Goal: Information Seeking & Learning: Learn about a topic

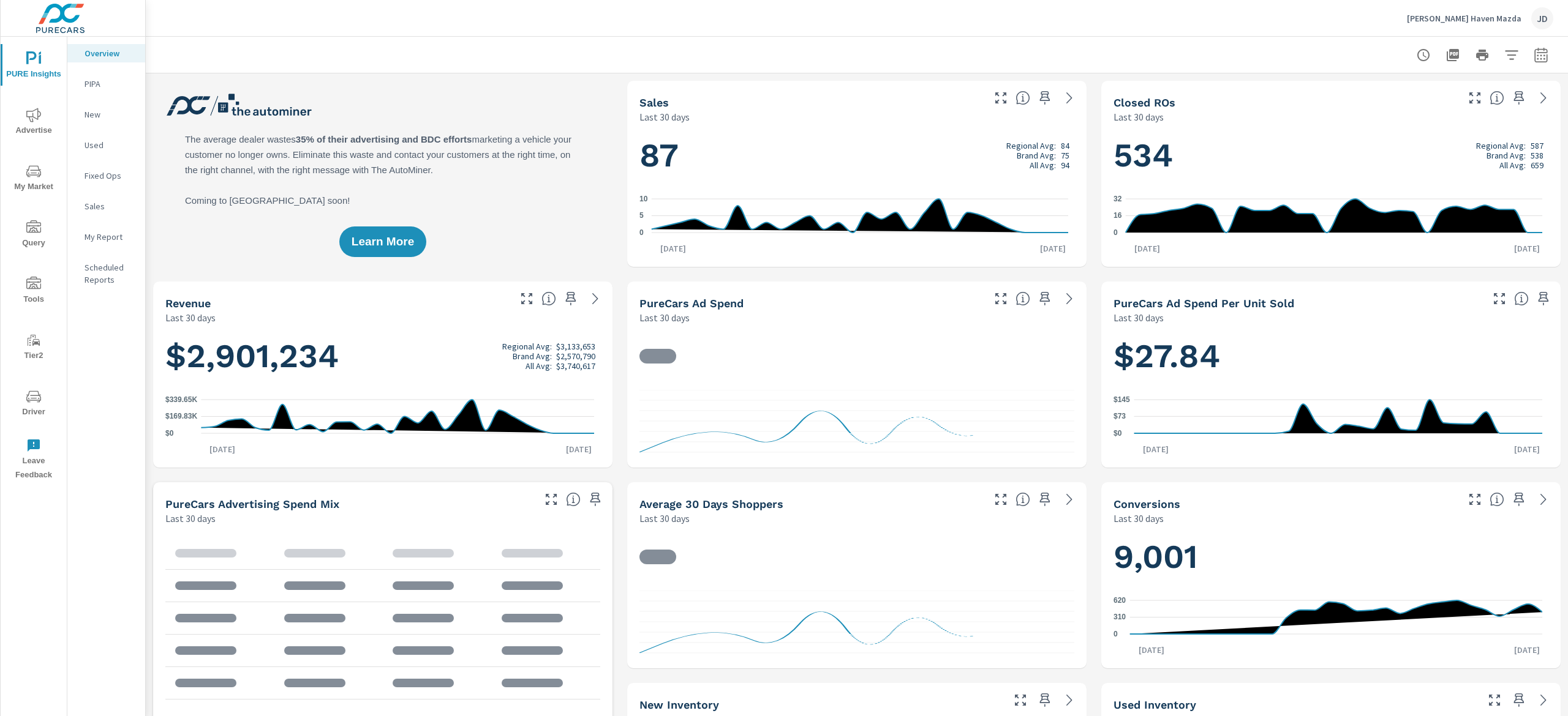
click at [35, 178] on icon "nav menu" at bounding box center [33, 171] width 14 height 14
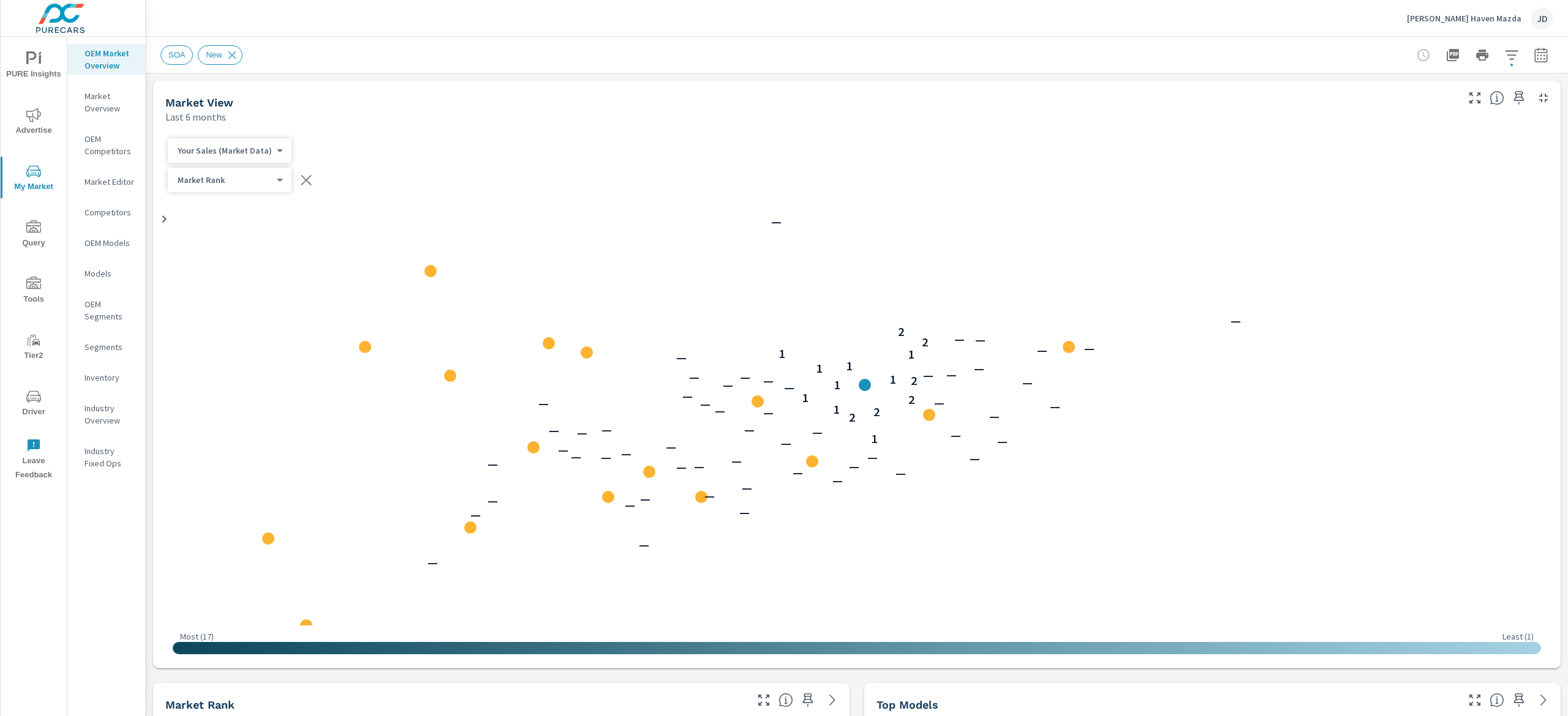
scroll to position [1, 0]
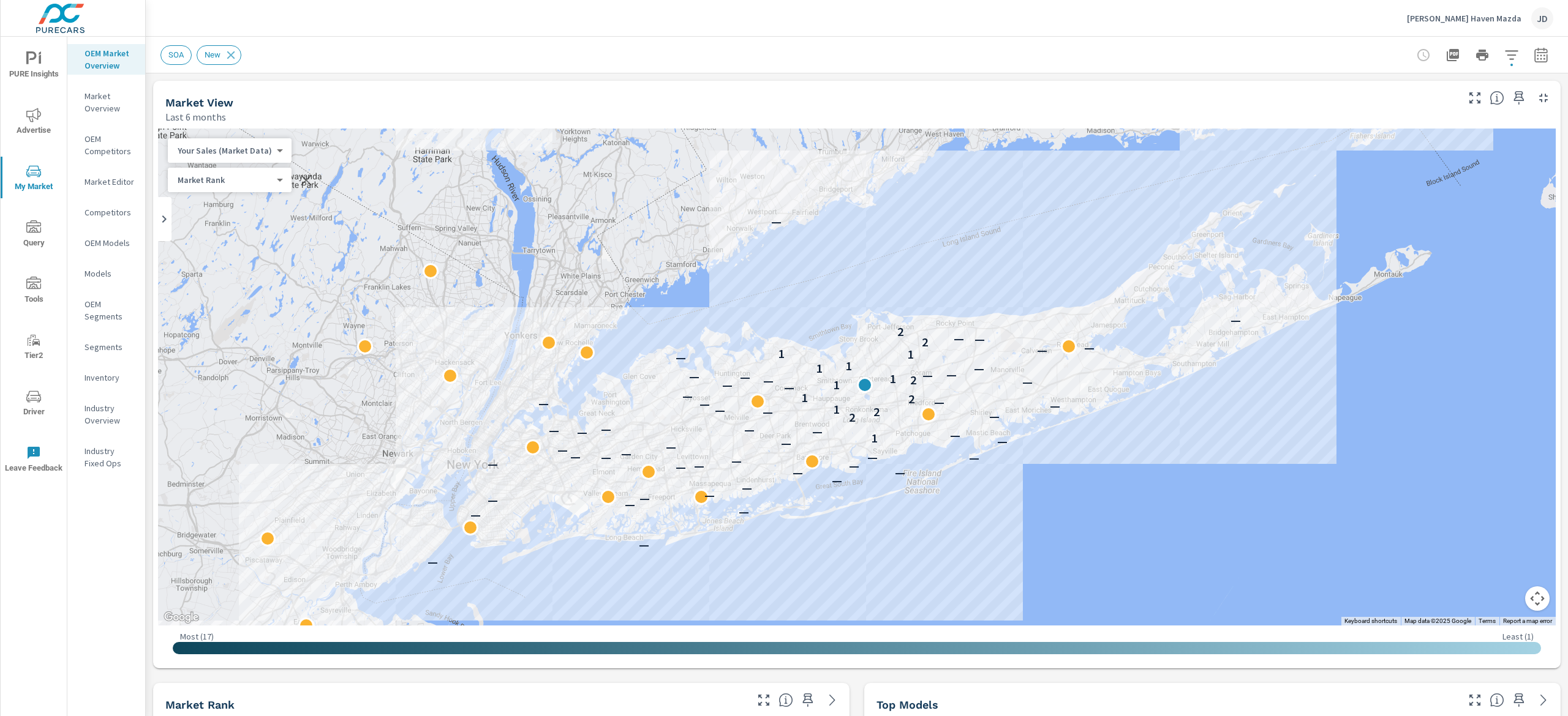
click at [1530, 53] on button "button" at bounding box center [1541, 55] width 25 height 25
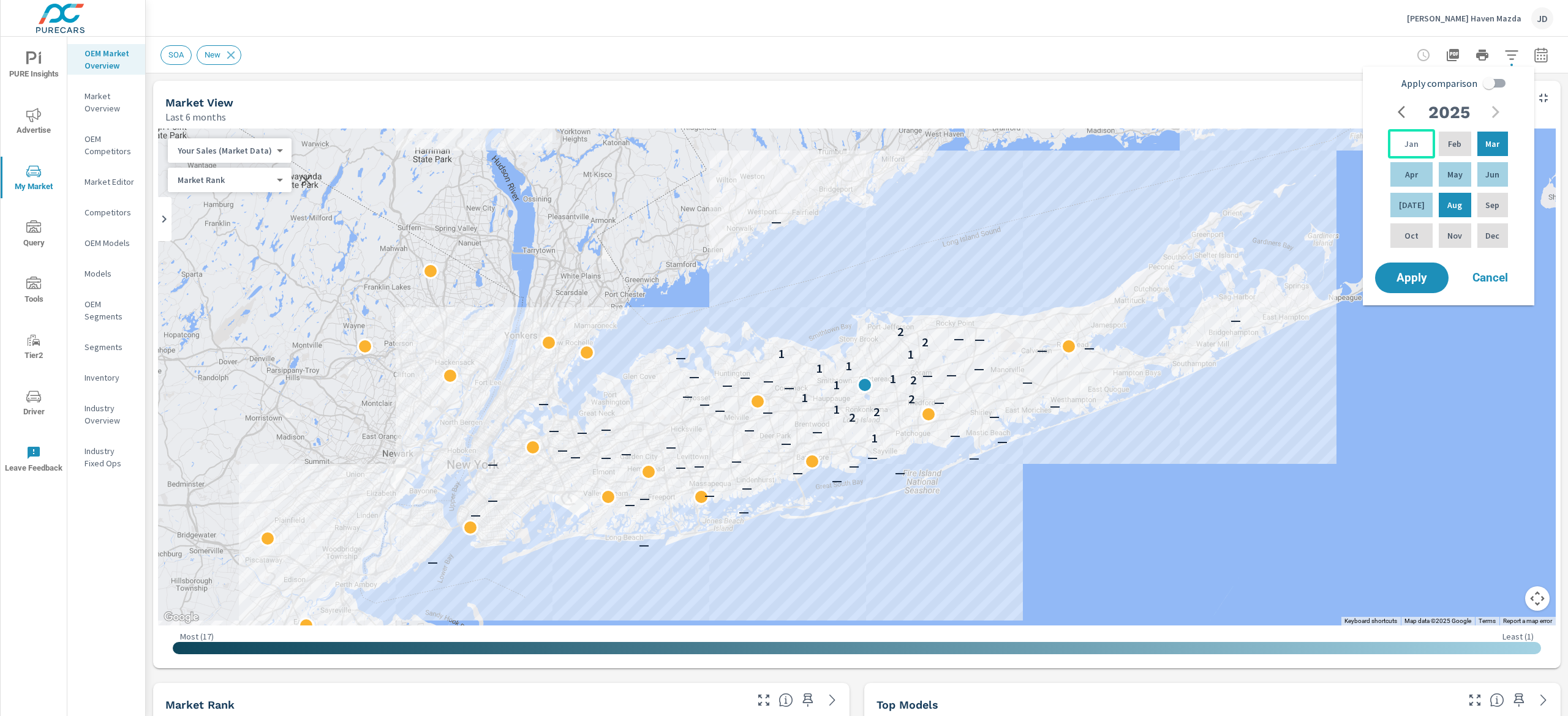
click at [1404, 143] on p "Jan" at bounding box center [1411, 144] width 14 height 12
click at [1414, 207] on div "[DATE]" at bounding box center [1411, 205] width 47 height 30
click at [1410, 301] on div "Apply comparison [DATE] Feb Mar Apr May Jun [DATE] Aug Sep Oct Nov Dec Apply Ca…" at bounding box center [1448, 186] width 171 height 239
click at [1409, 278] on span "Apply" at bounding box center [1412, 278] width 50 height 11
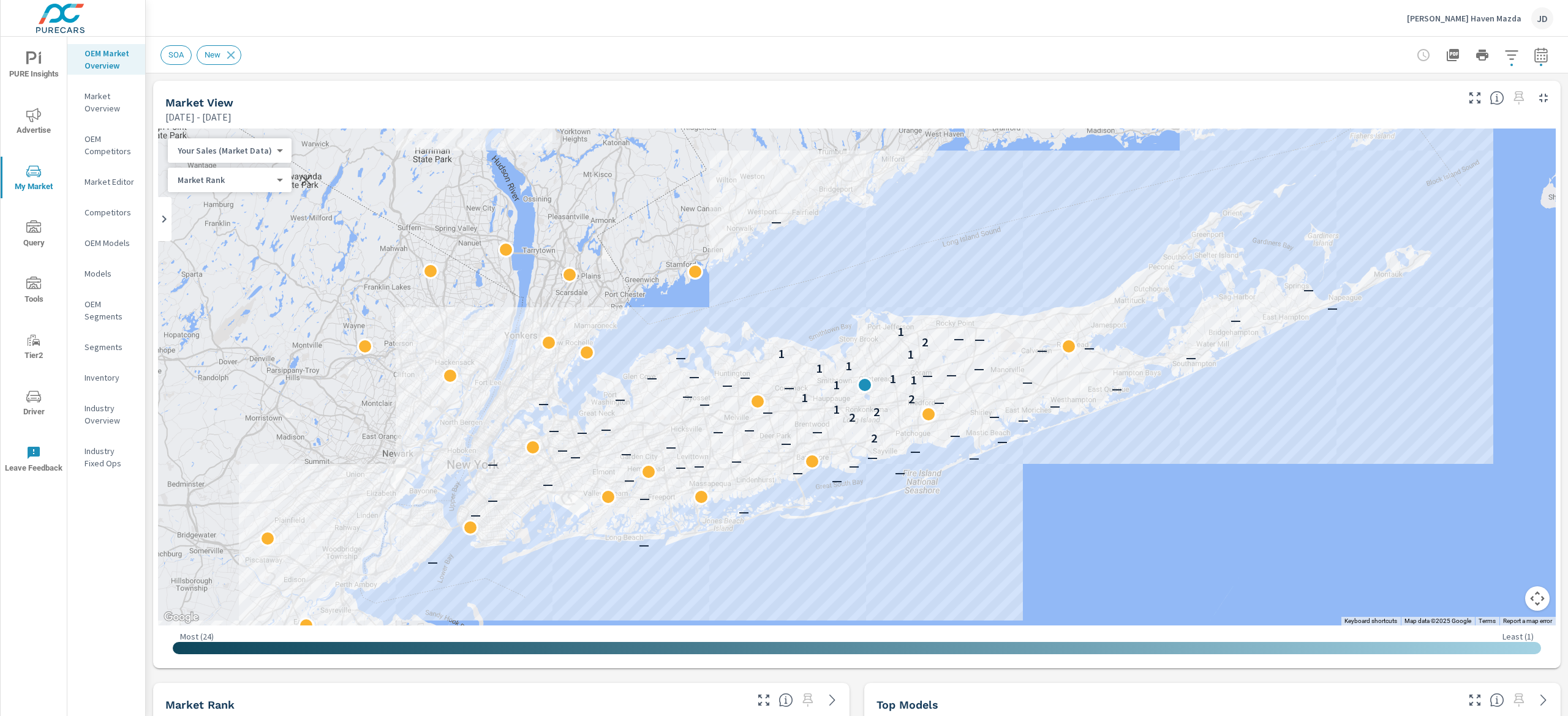
click at [1529, 65] on button "button" at bounding box center [1541, 55] width 25 height 25
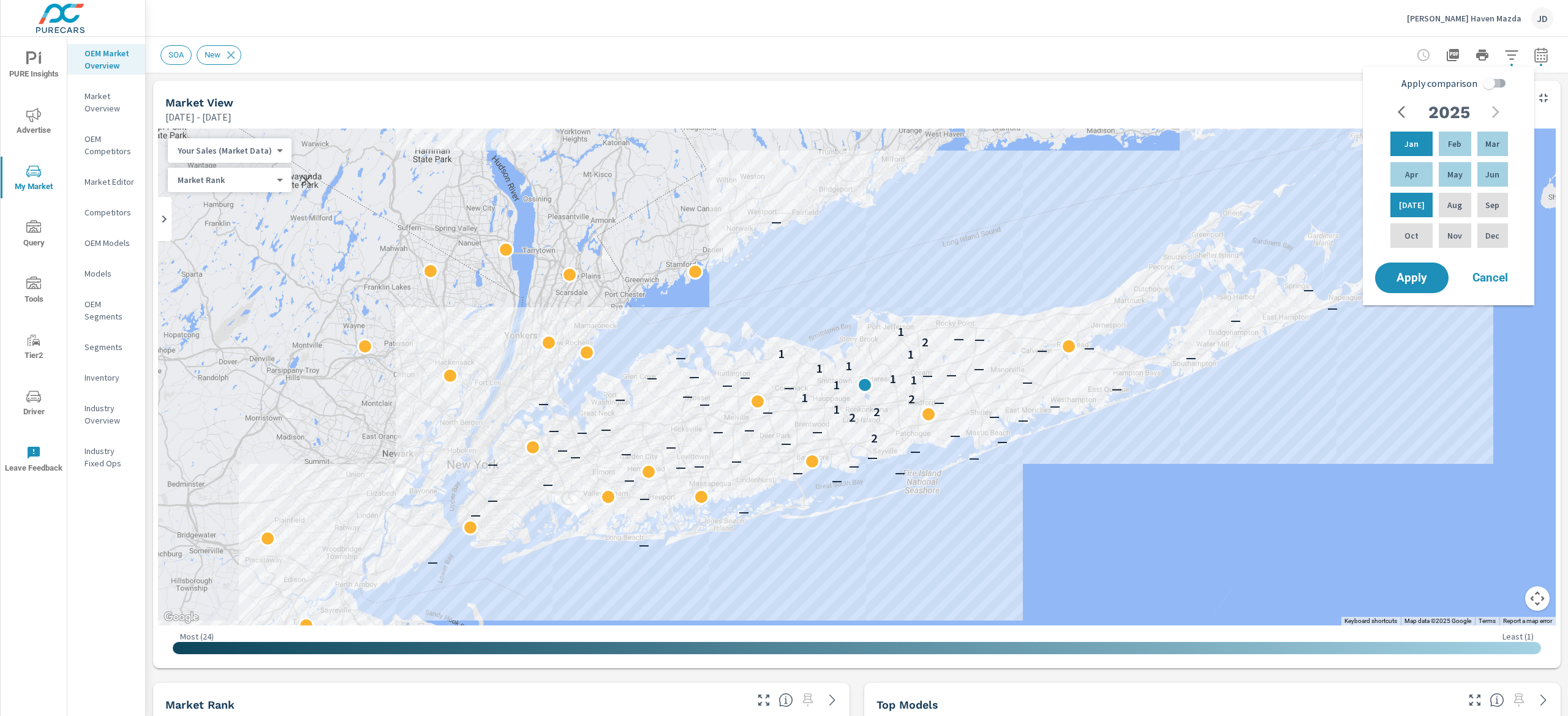
click at [1501, 82] on input "Apply comparison" at bounding box center [1489, 83] width 70 height 23
checkbox input "true"
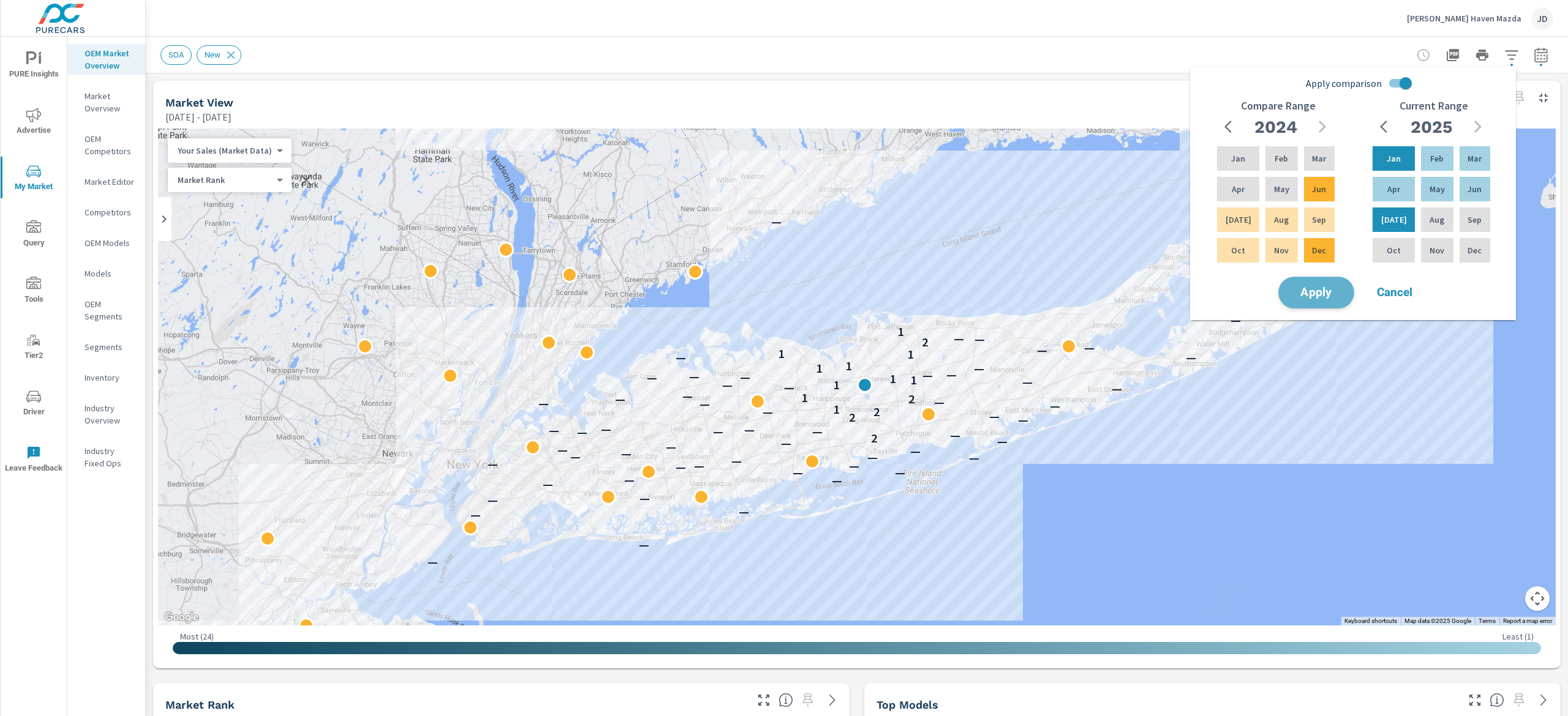
click at [1316, 288] on span "Apply" at bounding box center [1316, 293] width 50 height 11
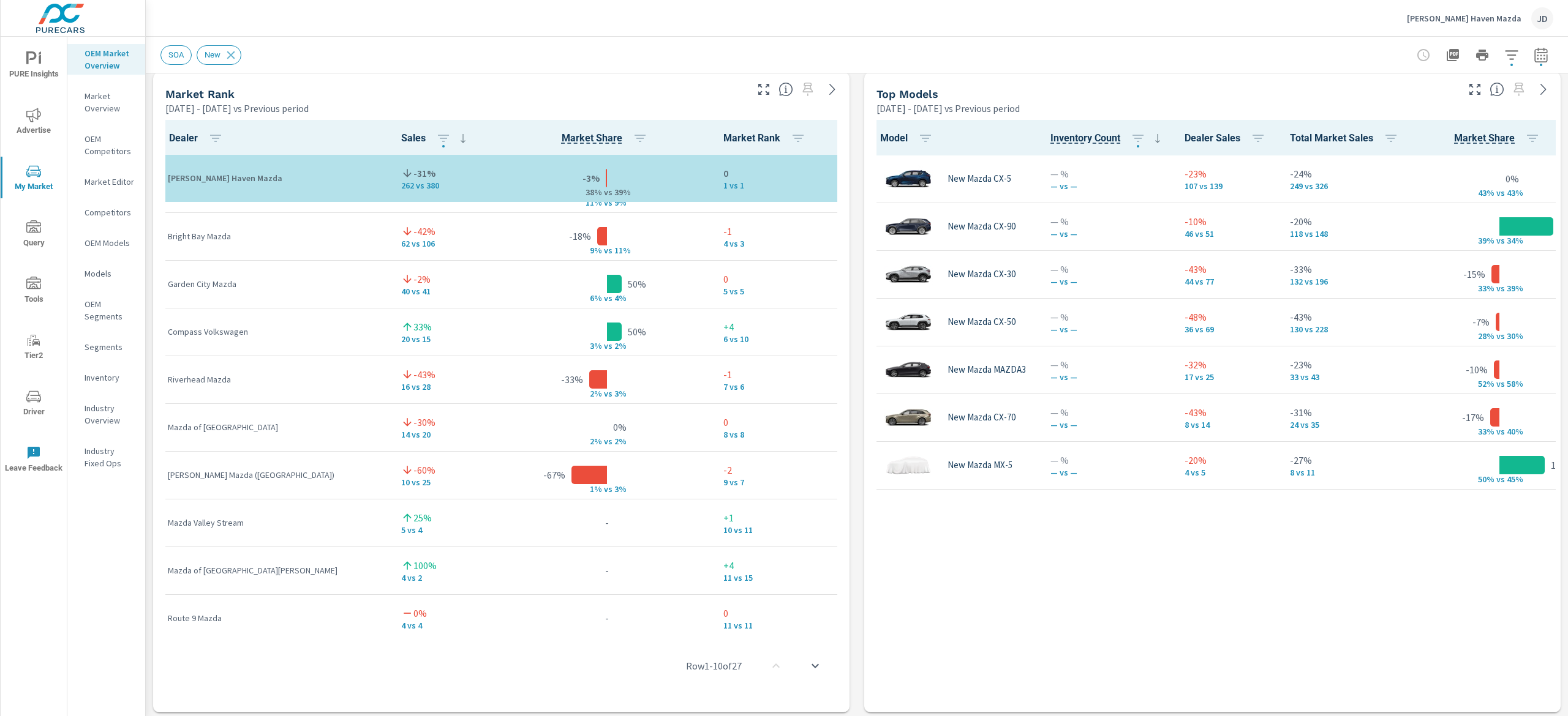
scroll to position [123, 0]
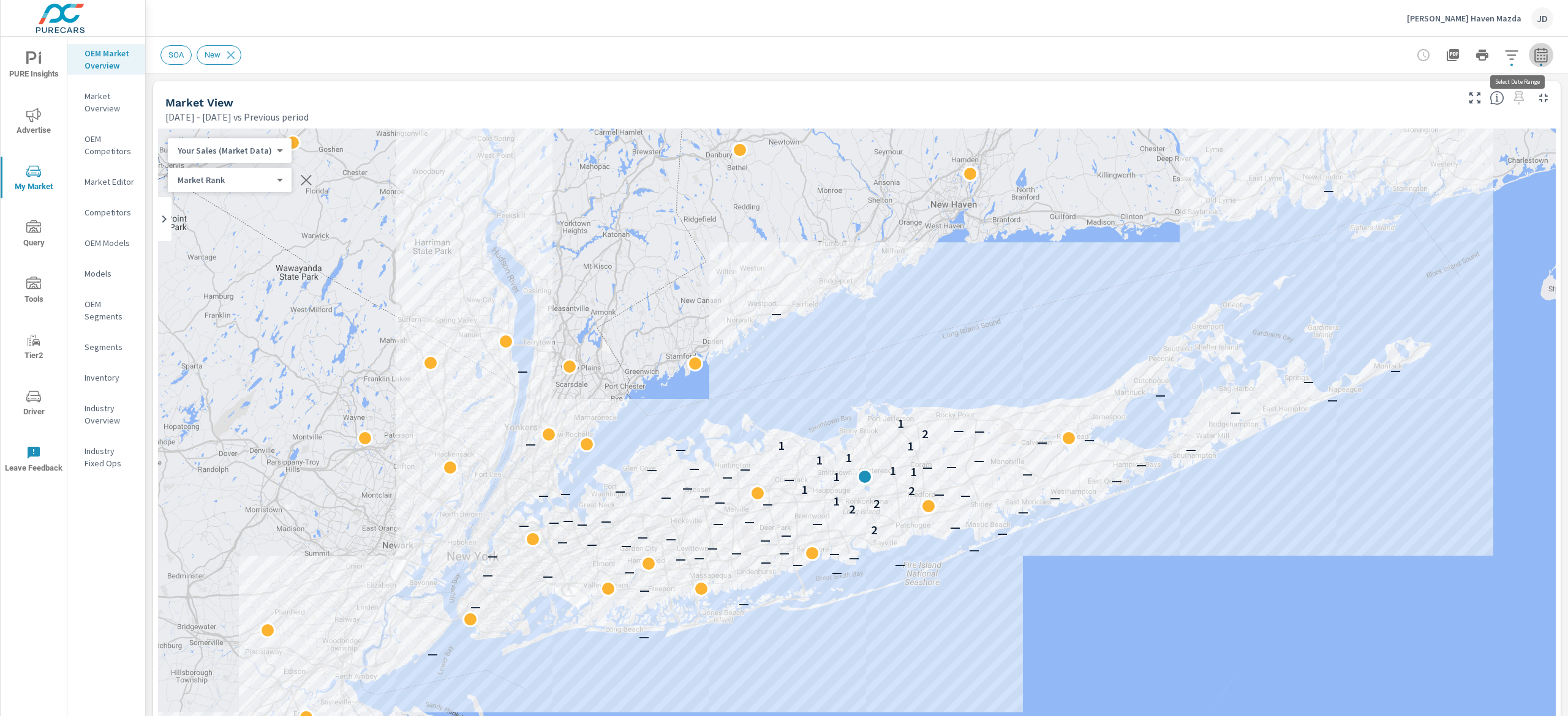
click at [1534, 61] on icon "button" at bounding box center [1540, 54] width 13 height 14
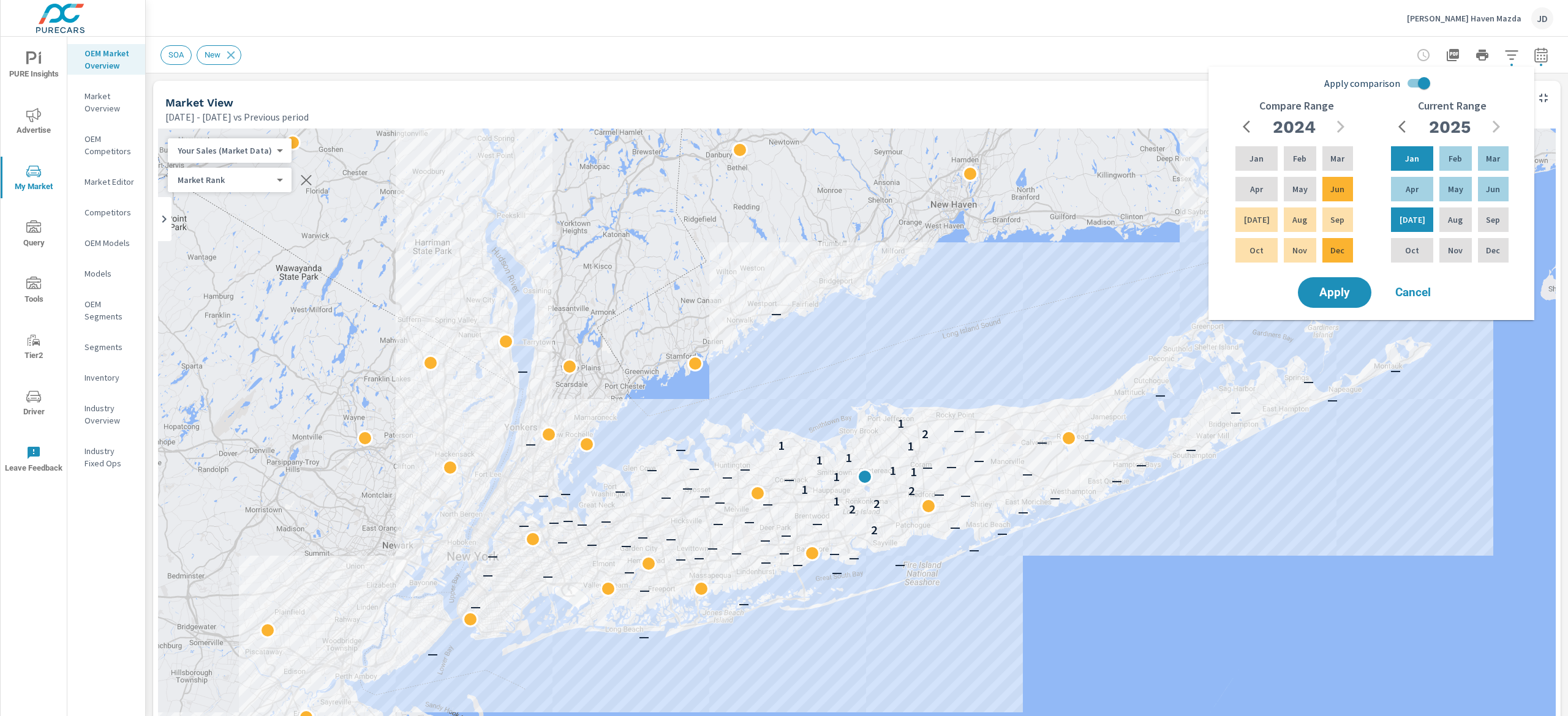
click at [1128, 96] on div "Market View" at bounding box center [810, 103] width 1290 height 14
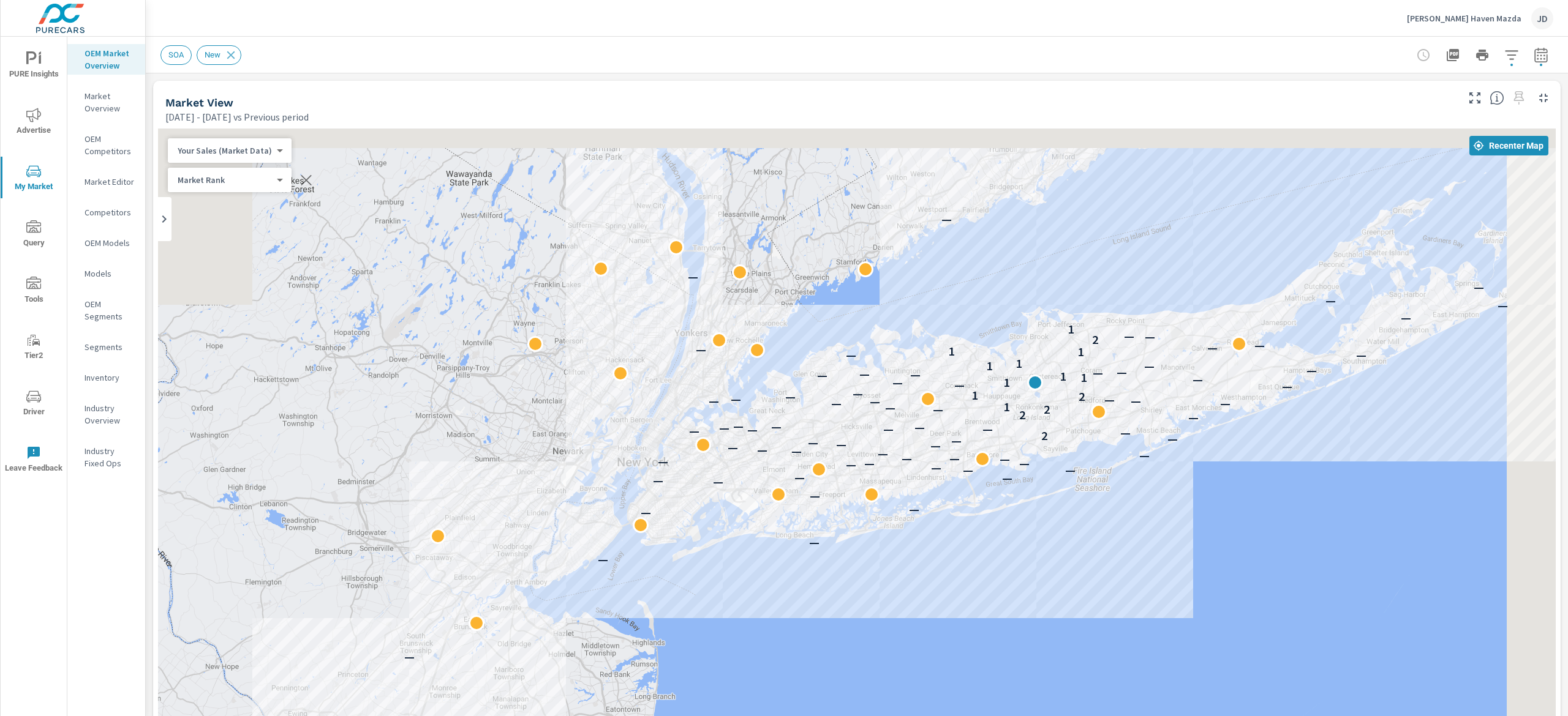
drag, startPoint x: 1191, startPoint y: 467, endPoint x: 1147, endPoint y: 651, distance: 189.2
click at [1147, 651] on div "— — — — — — — — — — — — — — — — — — — — — — — — — — — — — — 2 — — — — — — — — —…" at bounding box center [857, 469] width 1397 height 681
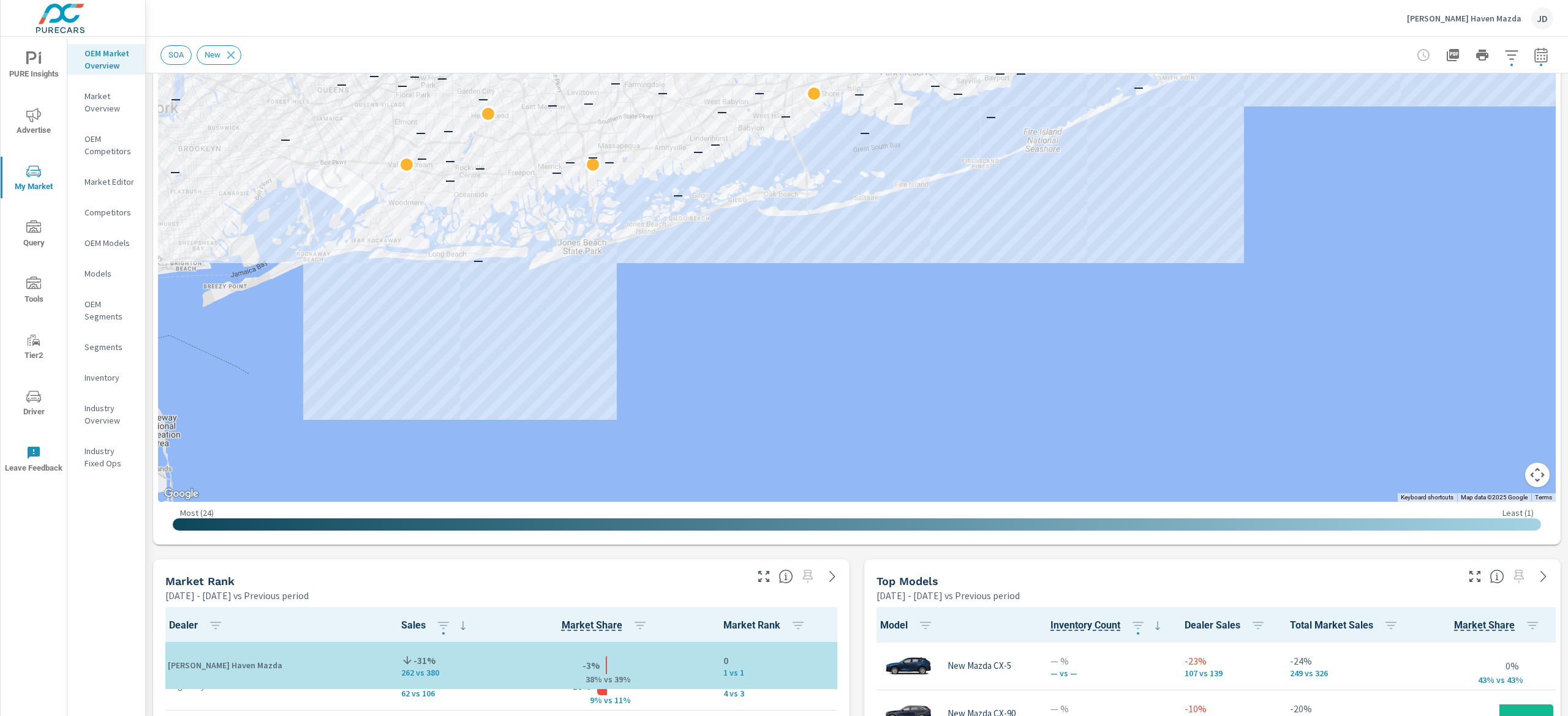
scroll to position [159, 0]
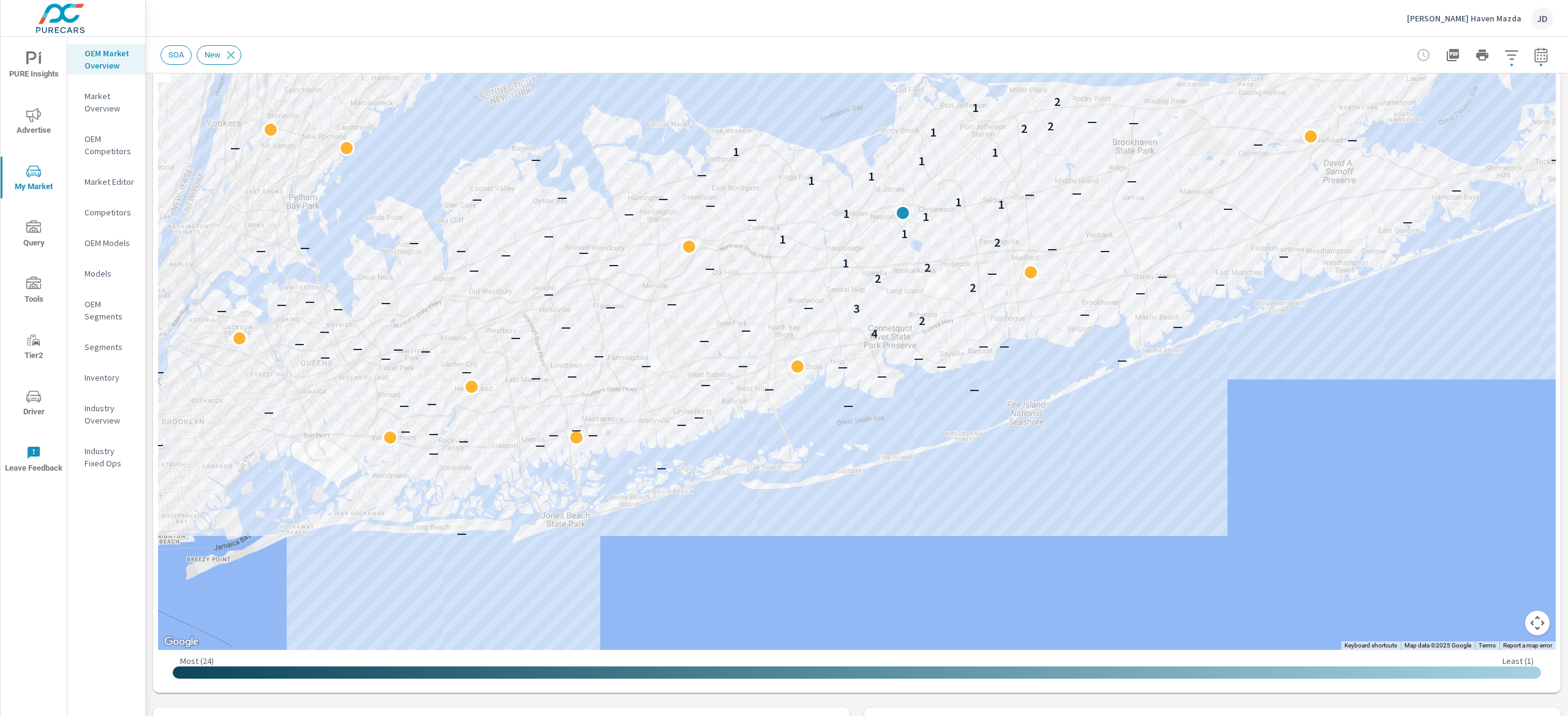
drag, startPoint x: 1091, startPoint y: 230, endPoint x: 1065, endPoint y: 324, distance: 97.5
click at [1097, 259] on div "—" at bounding box center [1104, 251] width 16 height 16
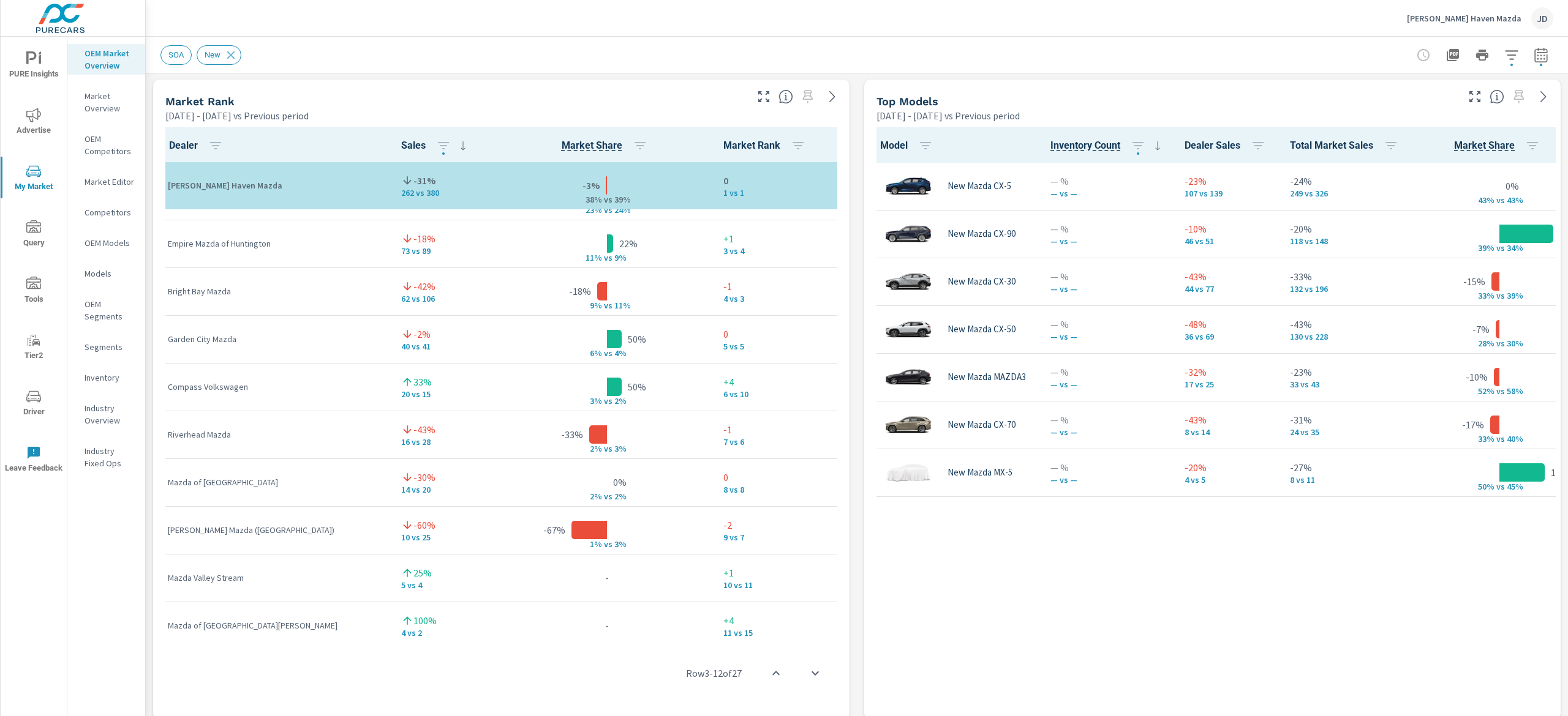
scroll to position [1, 0]
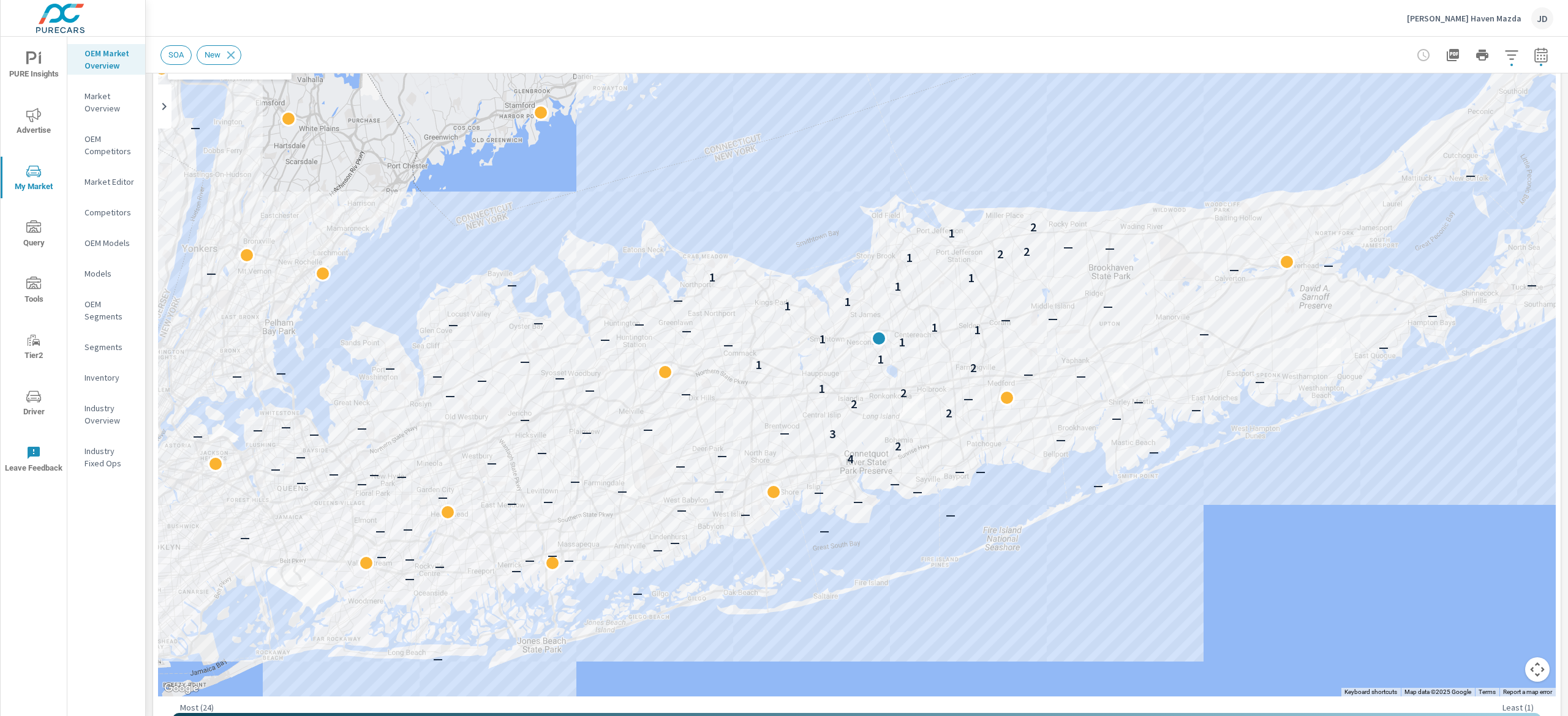
scroll to position [108, 0]
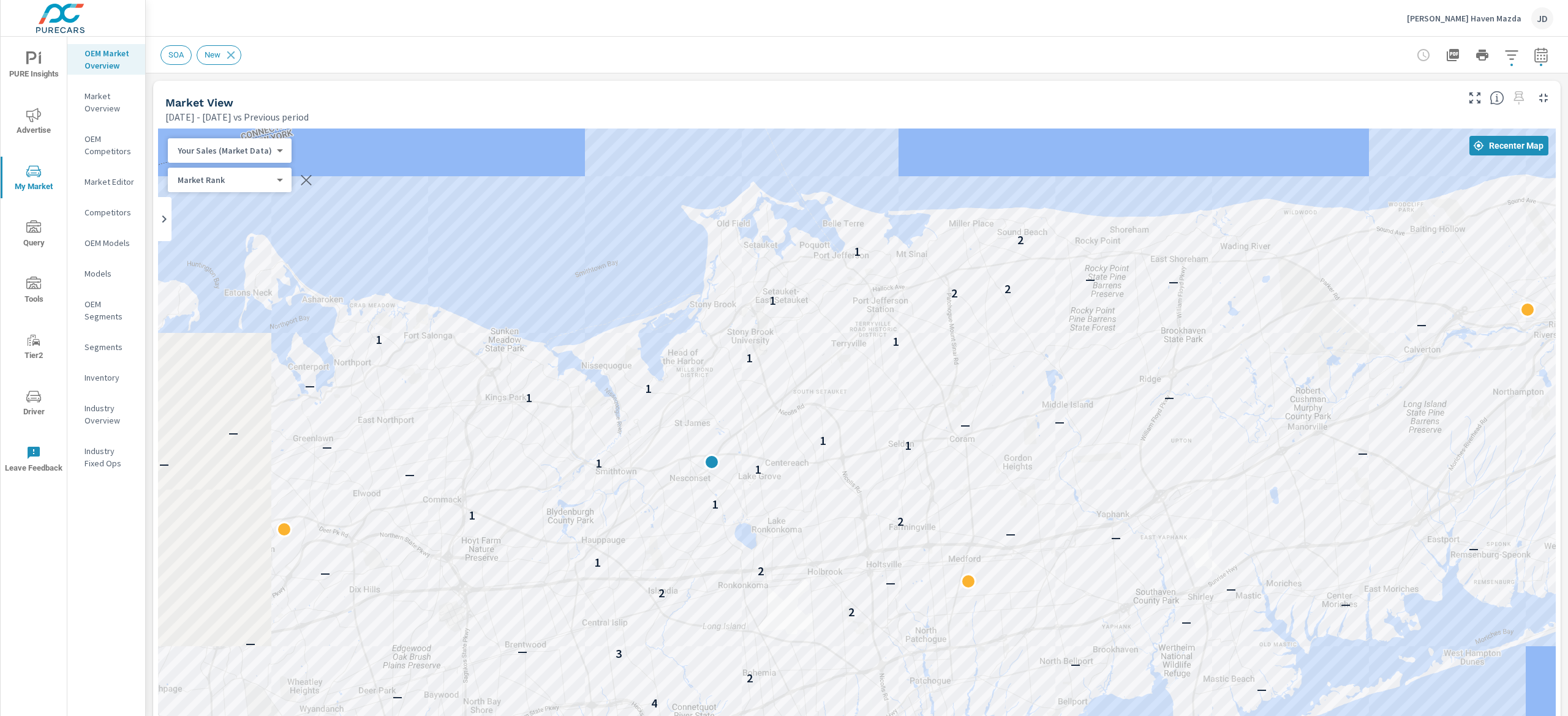
drag, startPoint x: 1257, startPoint y: 278, endPoint x: 1485, endPoint y: 315, distance: 231.0
click at [1471, 342] on div "— — — — — — — — — — — — — — — — — — — — — — — — — — — 4 — — — 2 — 3 — — — — — 2…" at bounding box center [857, 469] width 1397 height 681
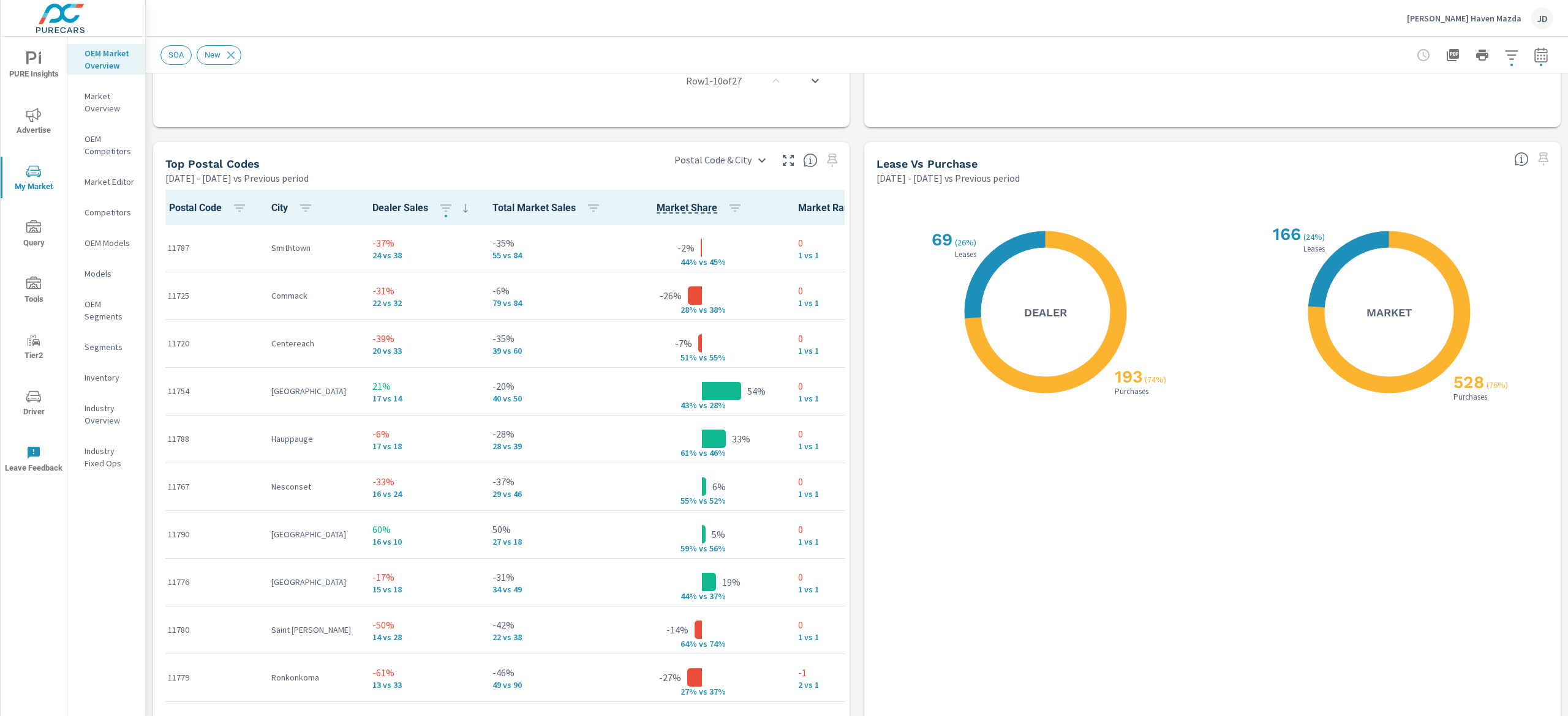
scroll to position [1377, 0]
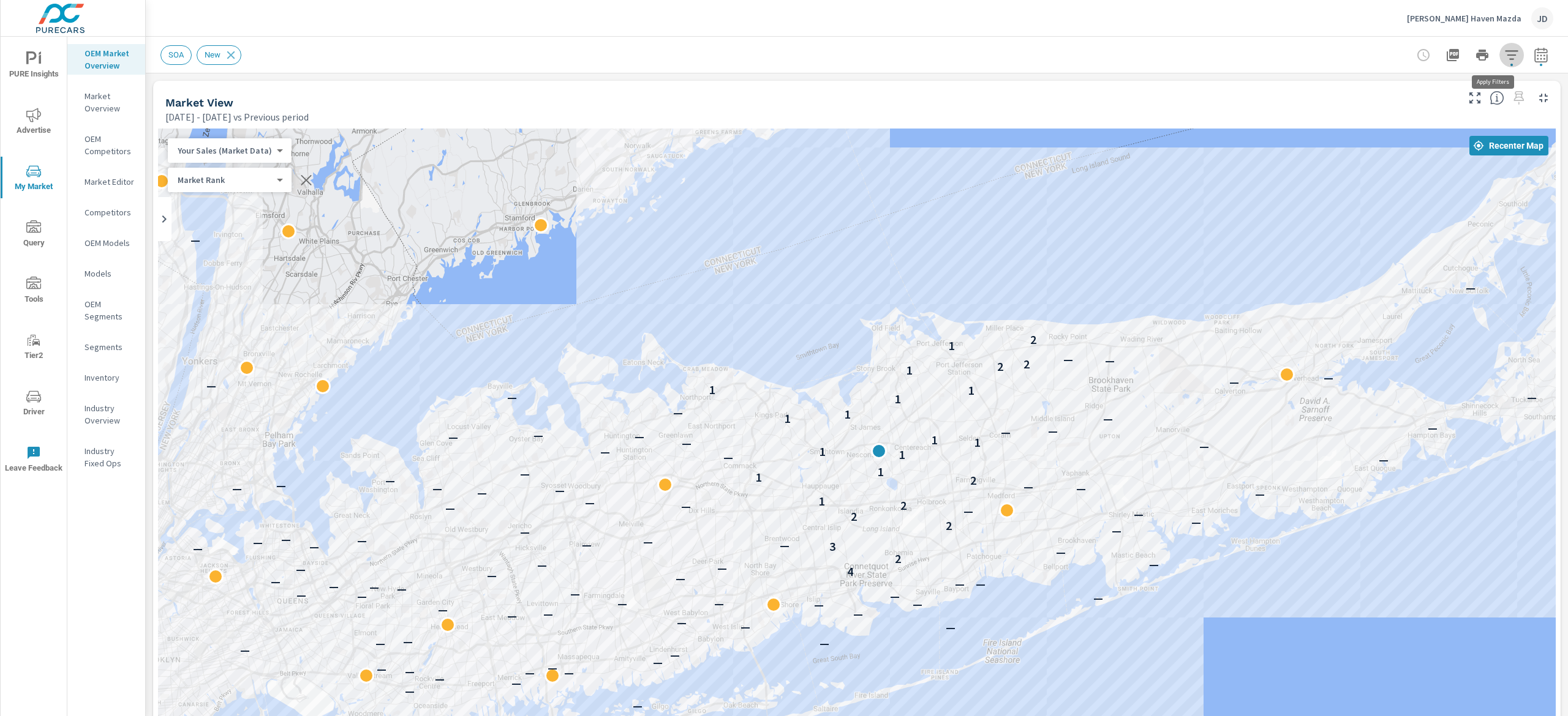
click at [1505, 50] on icon "button" at bounding box center [1511, 55] width 13 height 9
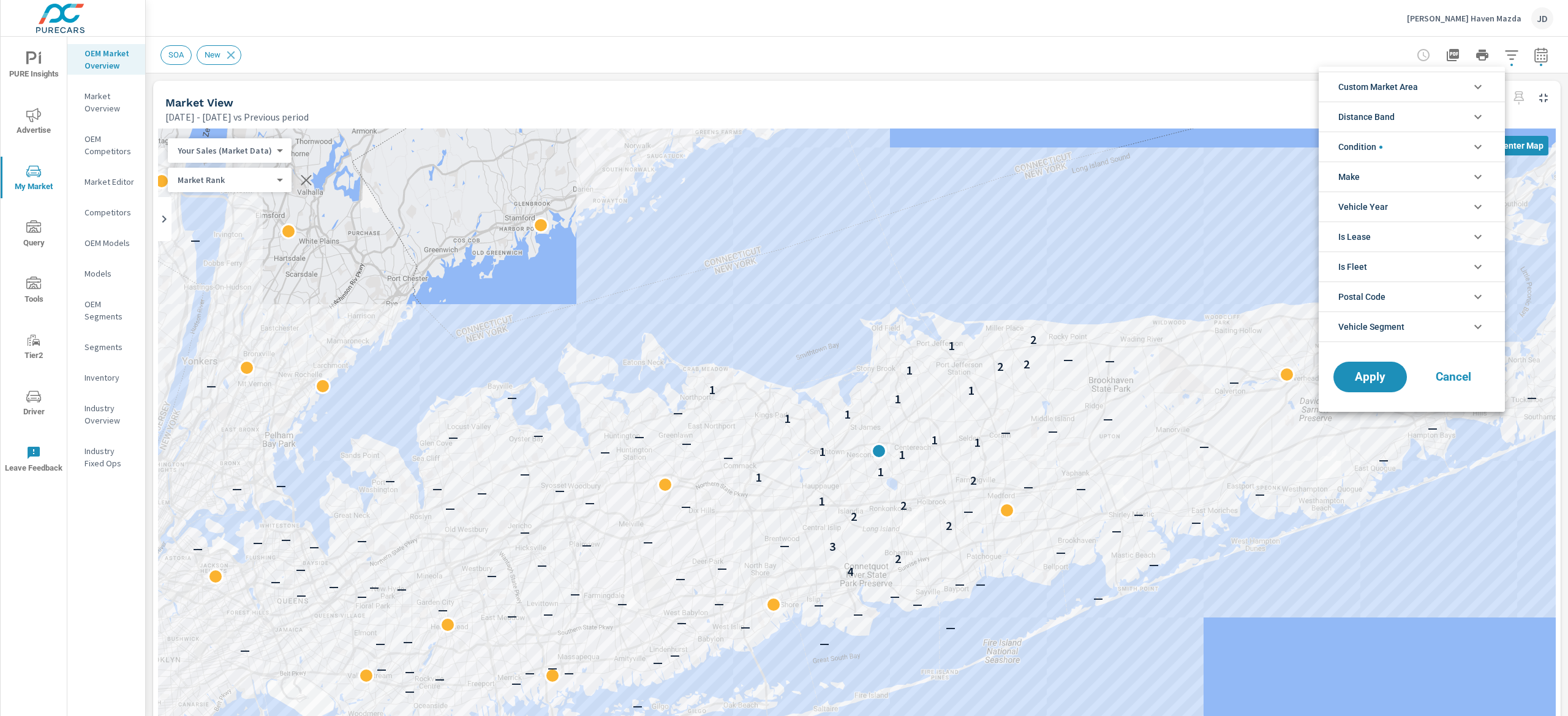
click at [1463, 298] on li "Postal Code" at bounding box center [1412, 297] width 186 height 30
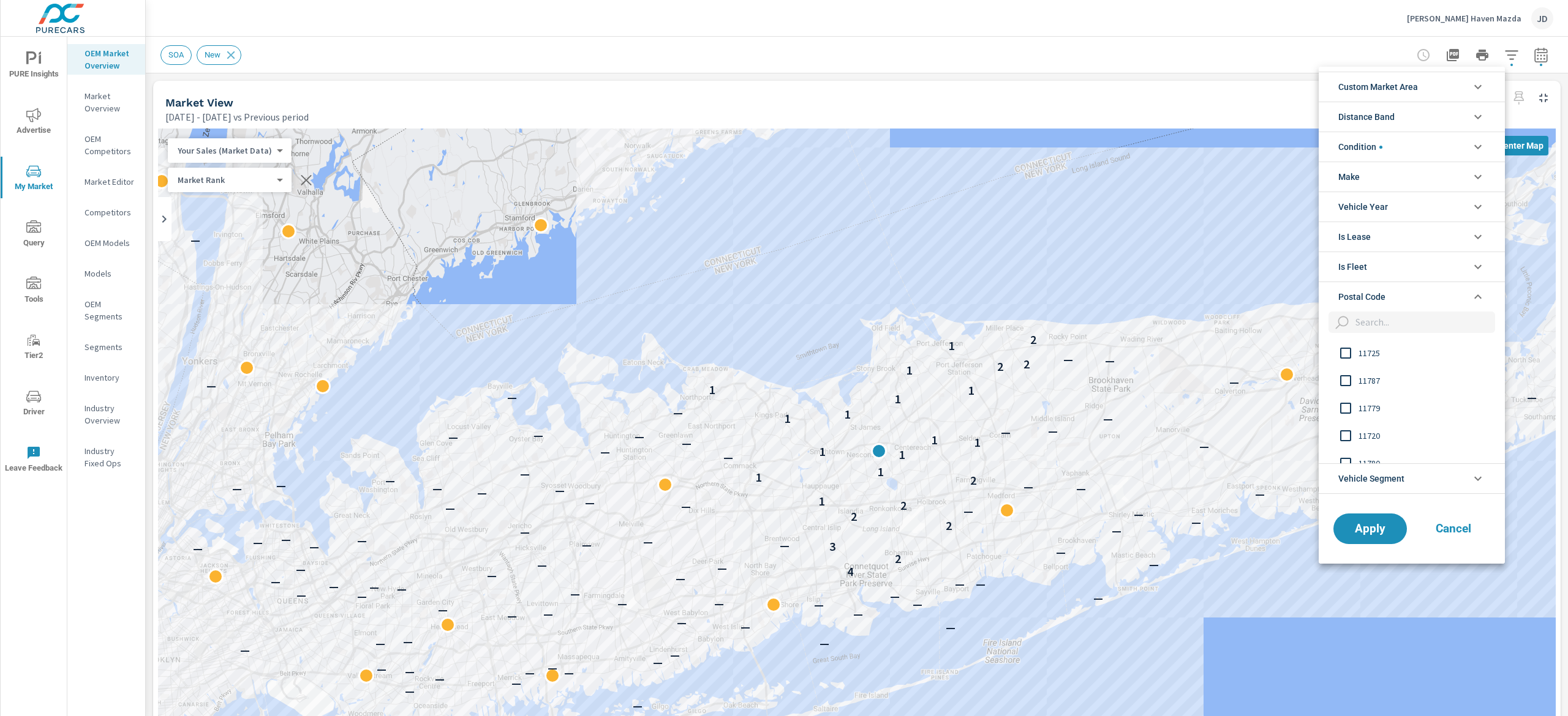
click at [1385, 319] on input "filter options" at bounding box center [1422, 322] width 144 height 21
click at [1361, 360] on span "11779" at bounding box center [1425, 353] width 134 height 14
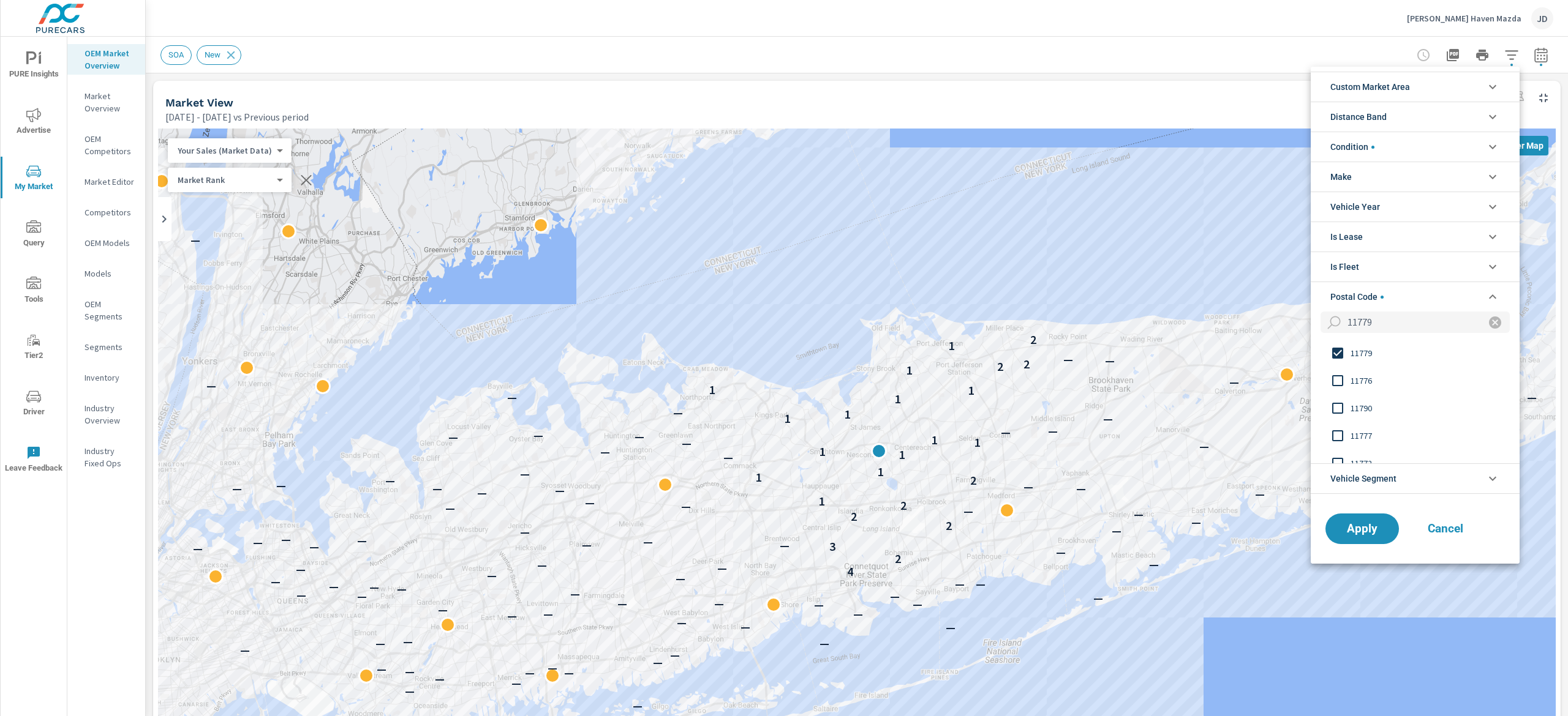
click at [1385, 316] on input "11779" at bounding box center [1409, 322] width 133 height 21
type input "1"
click at [1358, 359] on span "11749" at bounding box center [1417, 353] width 134 height 14
drag, startPoint x: 1387, startPoint y: 322, endPoint x: 1316, endPoint y: 319, distance: 71.1
click at [1316, 319] on div "11749" at bounding box center [1415, 326] width 209 height 28
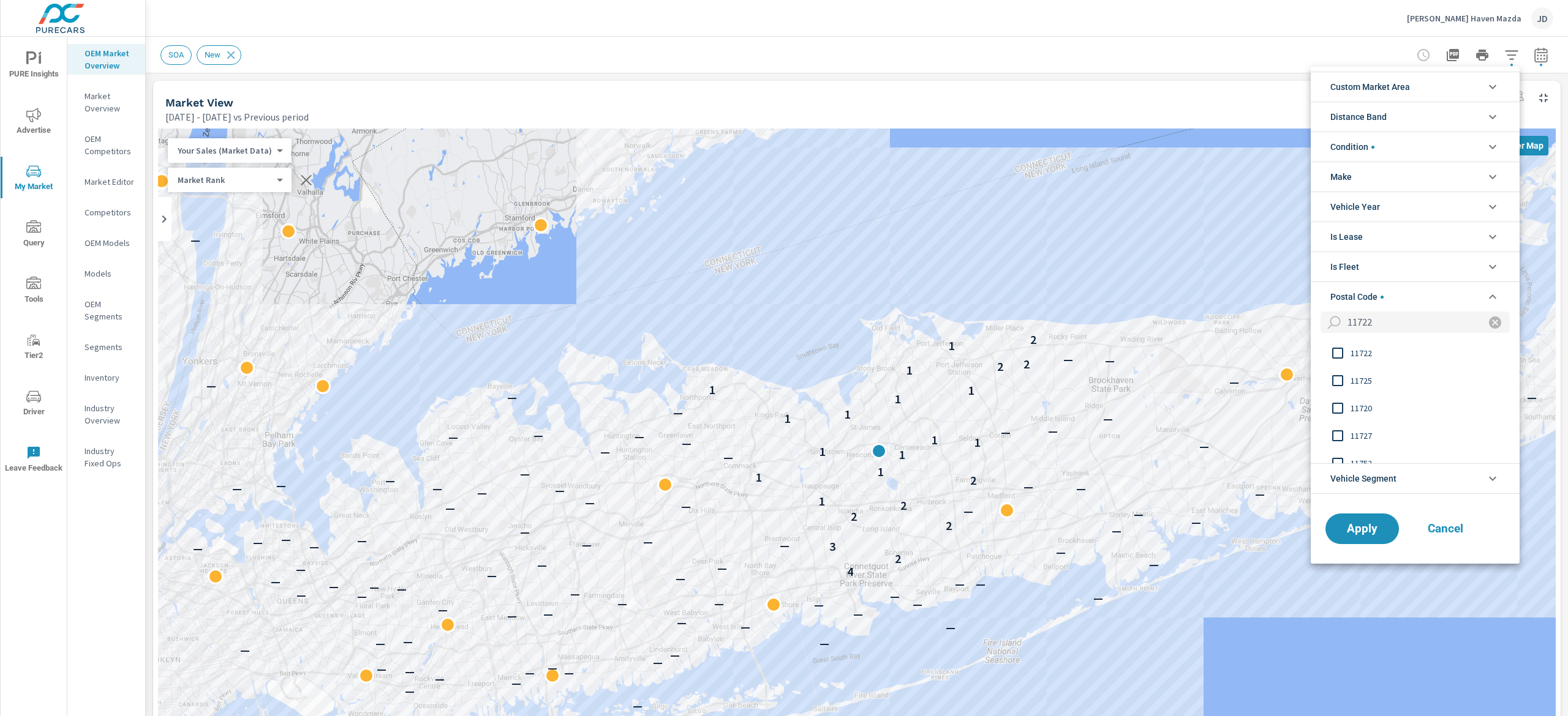
type input "11722"
click at [1344, 352] on input "filter options" at bounding box center [1337, 353] width 26 height 26
drag, startPoint x: 1383, startPoint y: 325, endPoint x: 1307, endPoint y: 323, distance: 76.0
click at [1307, 323] on div "Custom Market Area (none) SOA Target Area 10 Miles New Market Area - Option 1 D…" at bounding box center [784, 358] width 1568 height 716
click at [1335, 359] on input "filter options" at bounding box center [1337, 353] width 26 height 26
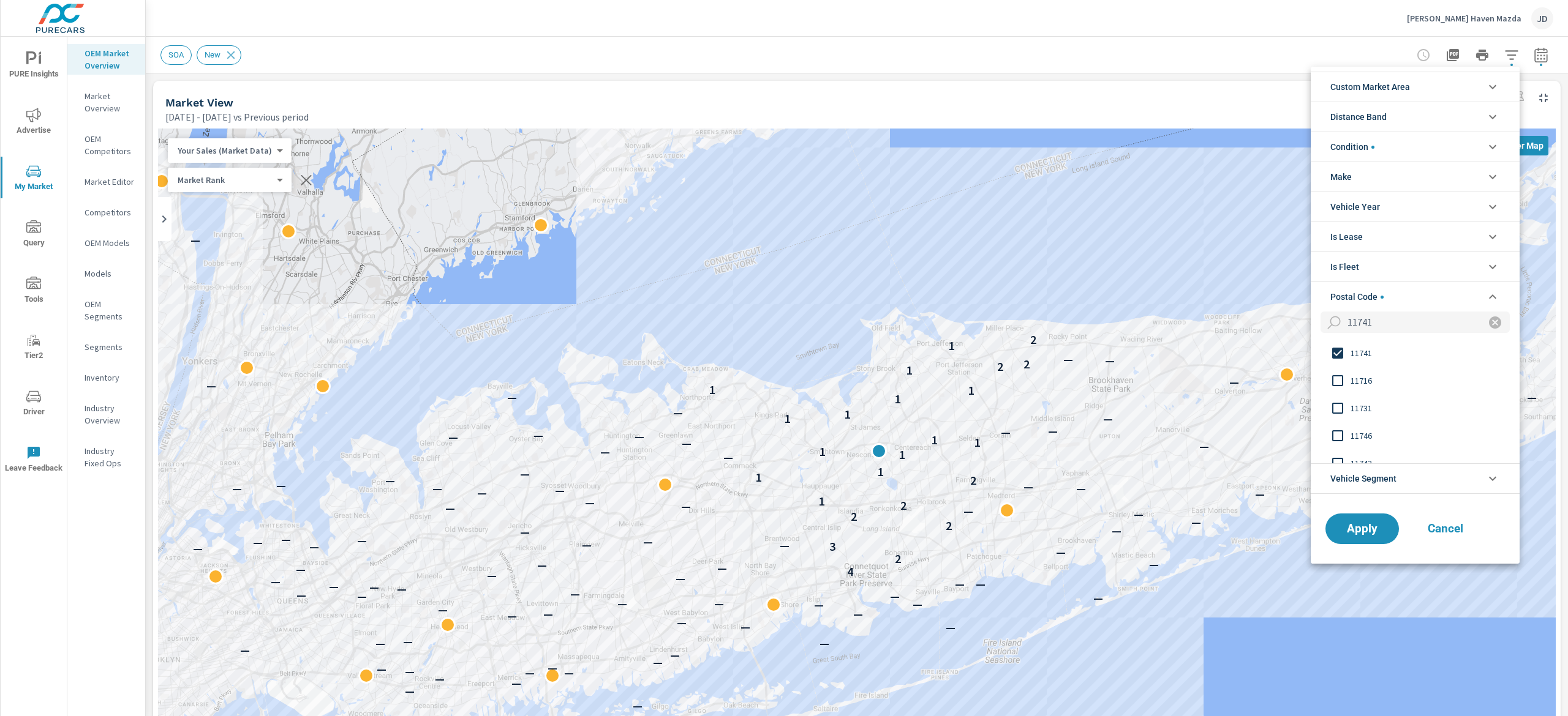
click at [1395, 324] on input "11741" at bounding box center [1409, 322] width 133 height 21
type input "1"
type input "11716"
click at [1331, 351] on input "filter options" at bounding box center [1337, 353] width 26 height 26
click at [1376, 524] on span "Apply" at bounding box center [1362, 528] width 50 height 11
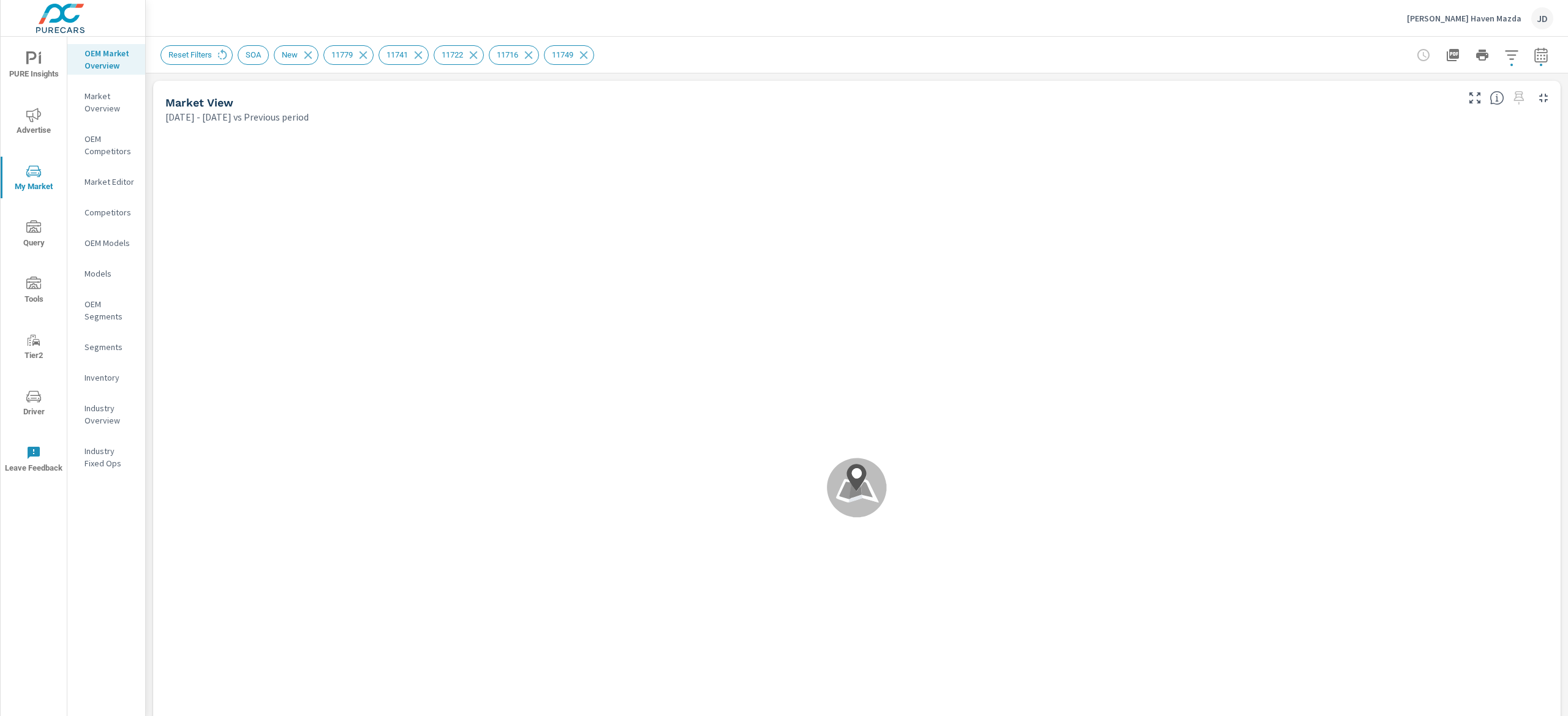
scroll to position [1, 0]
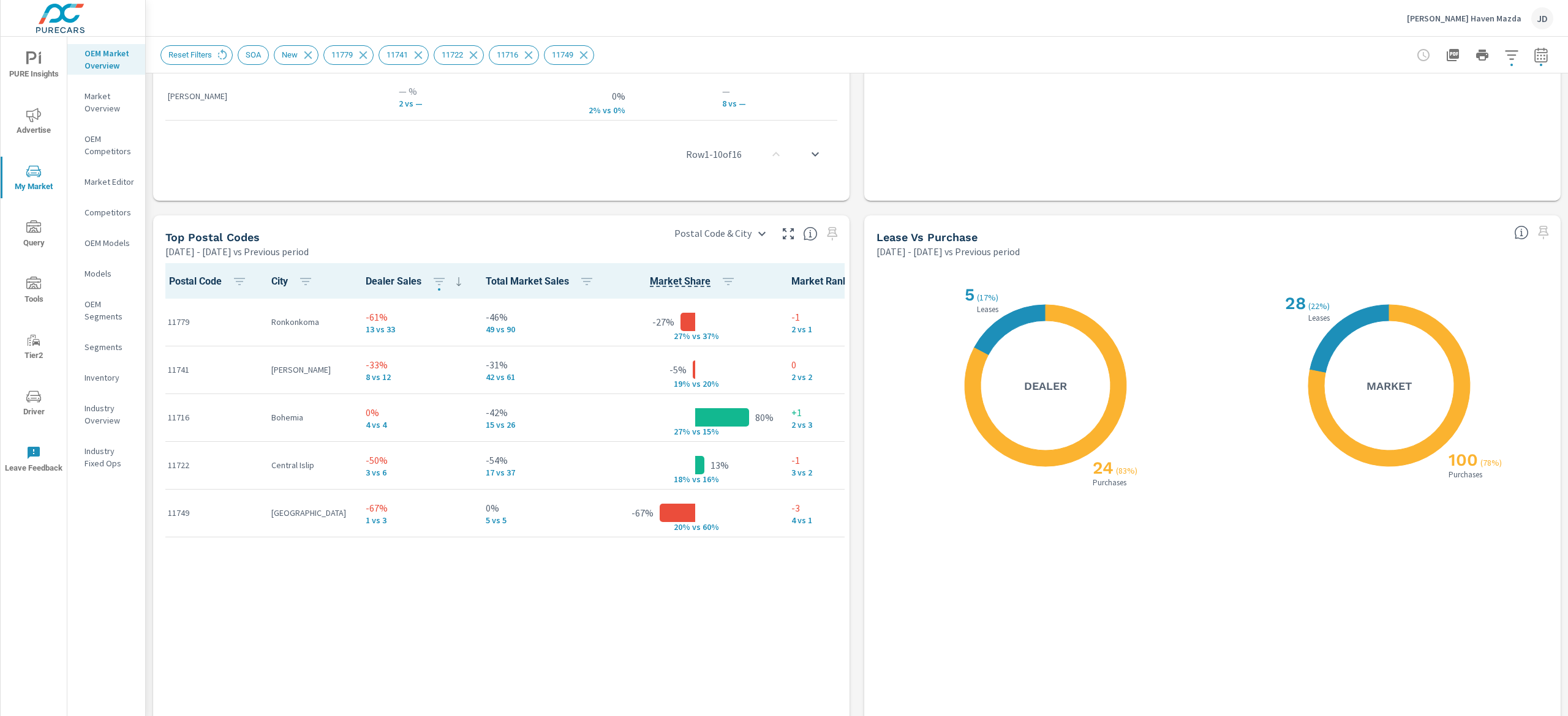
scroll to position [1331, 0]
